Goal: Navigation & Orientation: Find specific page/section

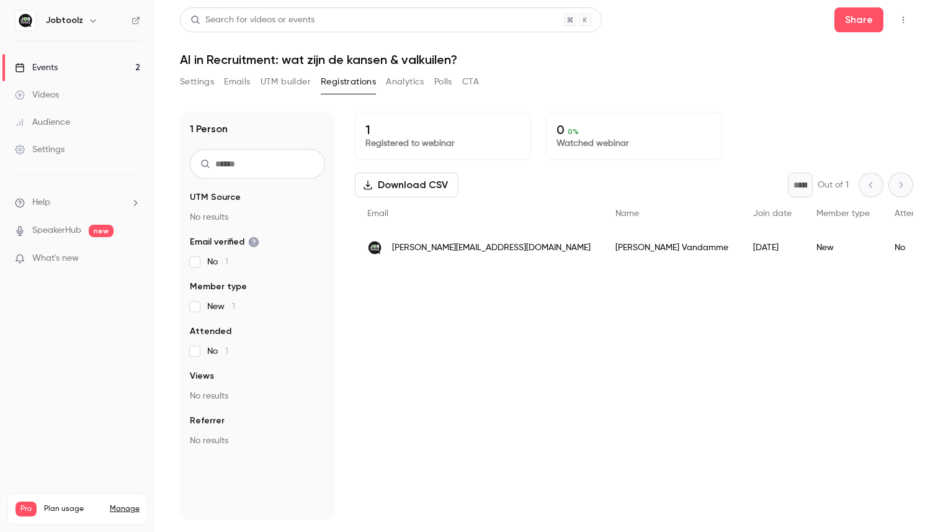
click at [53, 68] on div "Events" at bounding box center [36, 67] width 43 height 12
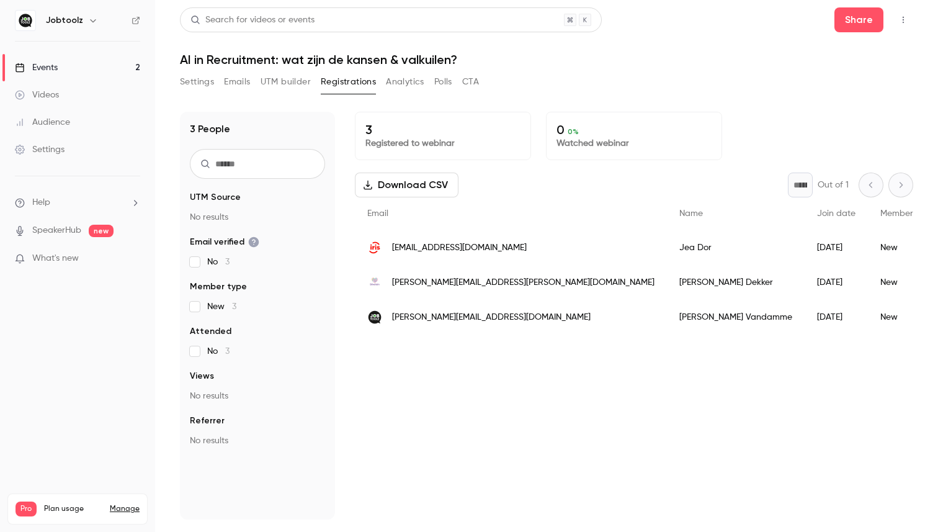
click at [91, 71] on link "Events 2" at bounding box center [77, 67] width 155 height 27
